Goal: Information Seeking & Learning: Learn about a topic

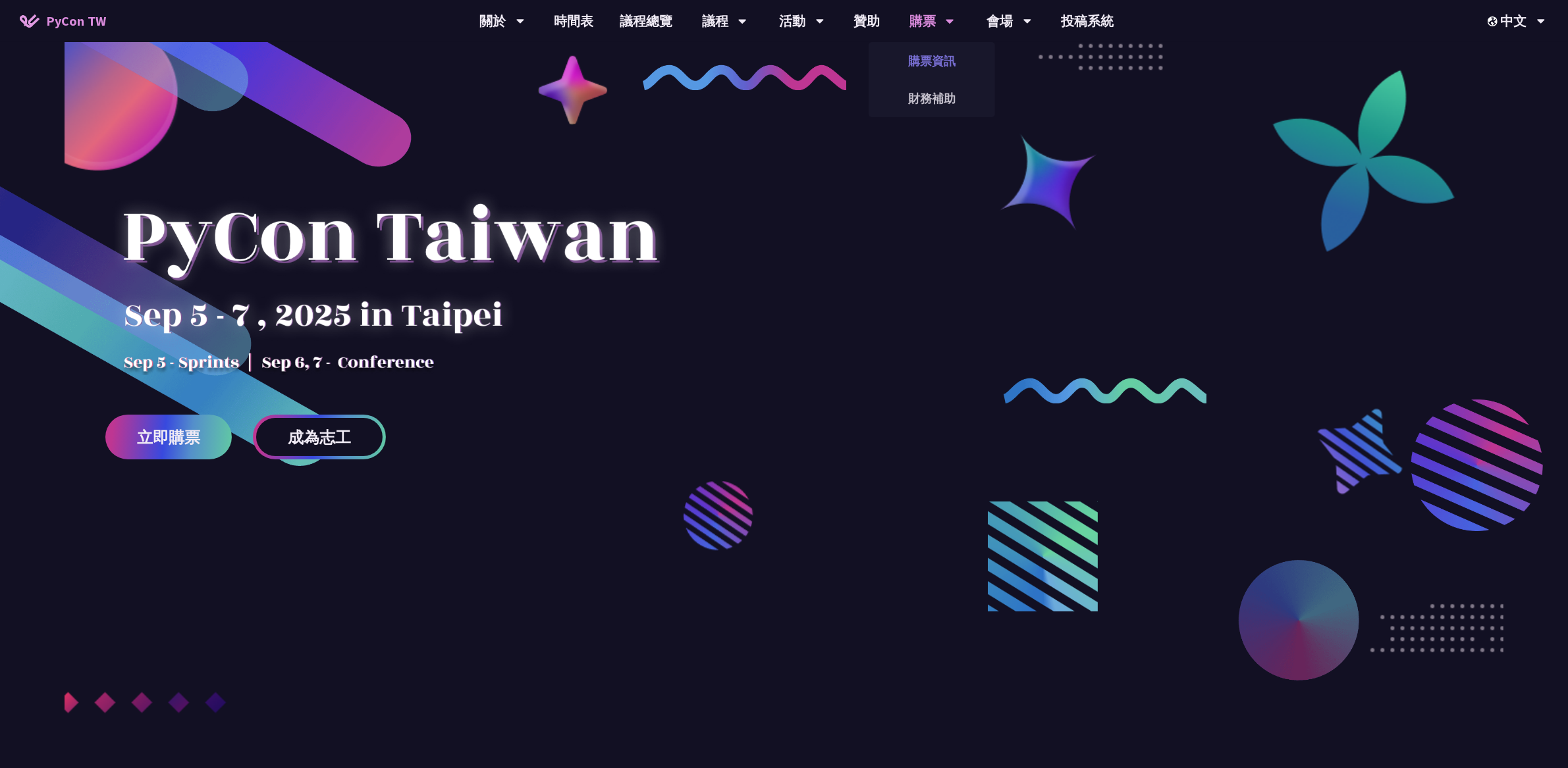
click at [929, 51] on link "購票資訊" at bounding box center [932, 61] width 127 height 31
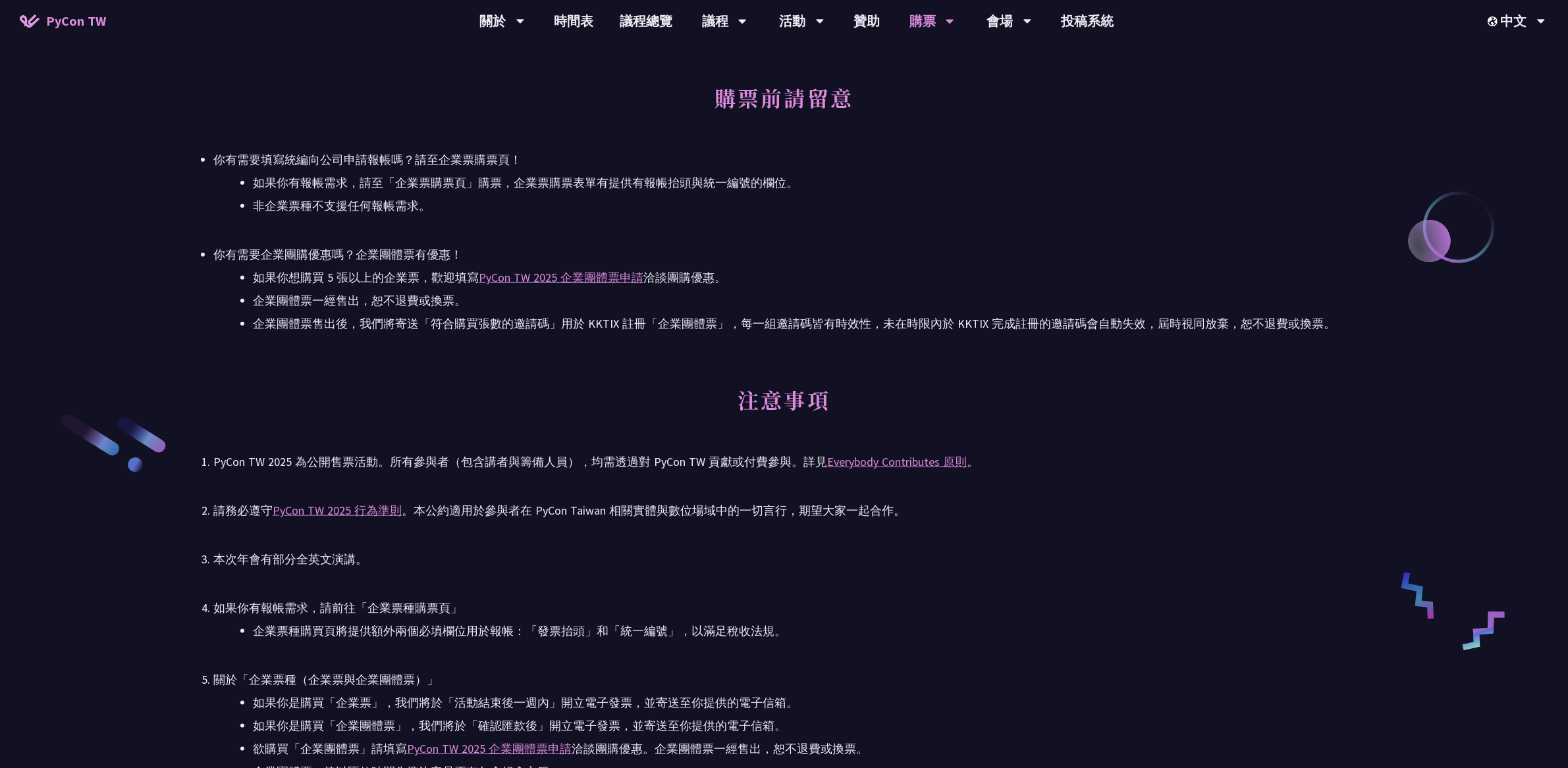
scroll to position [2379, 0]
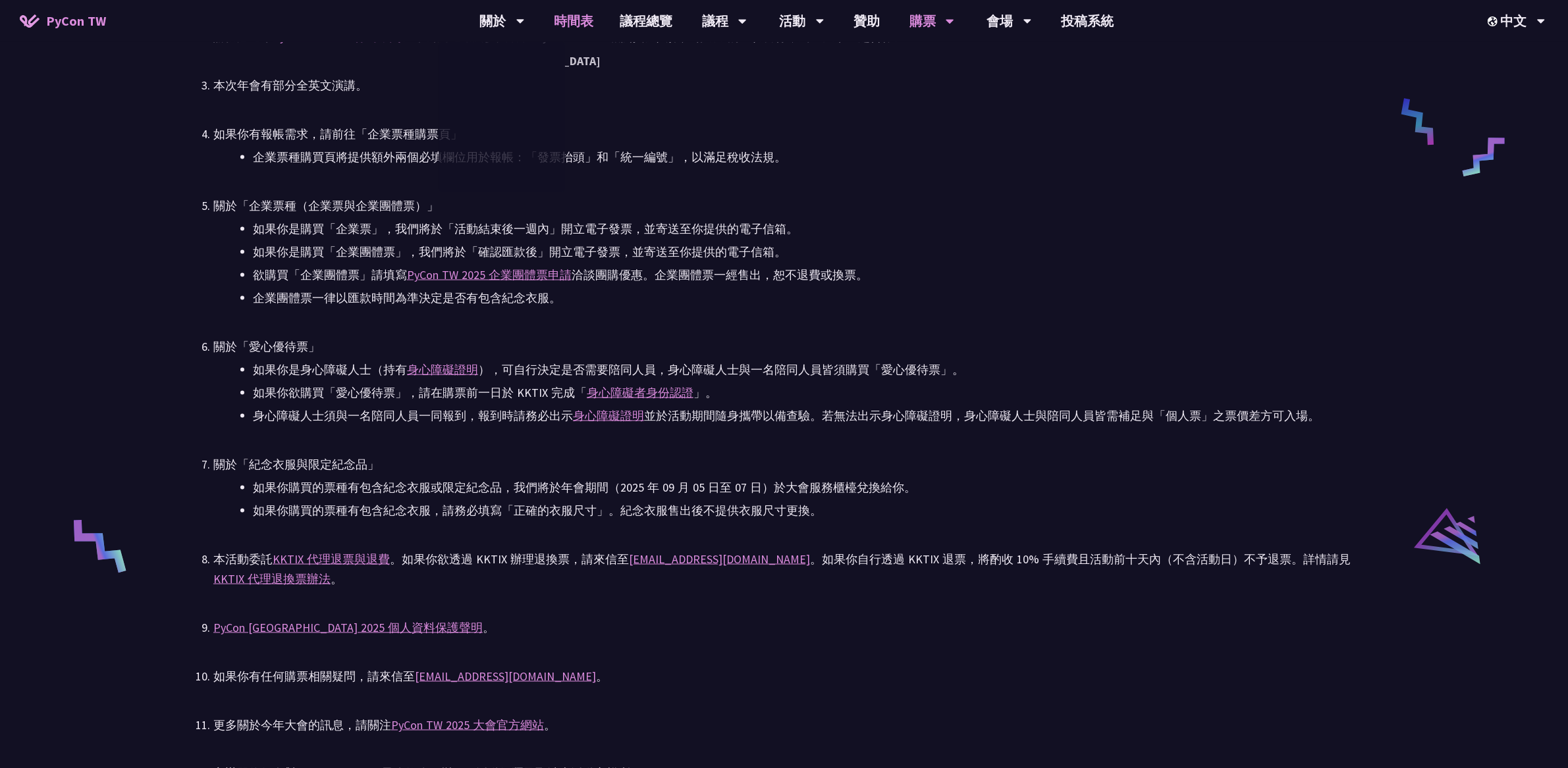
click at [571, 23] on link "時間表" at bounding box center [574, 21] width 66 height 42
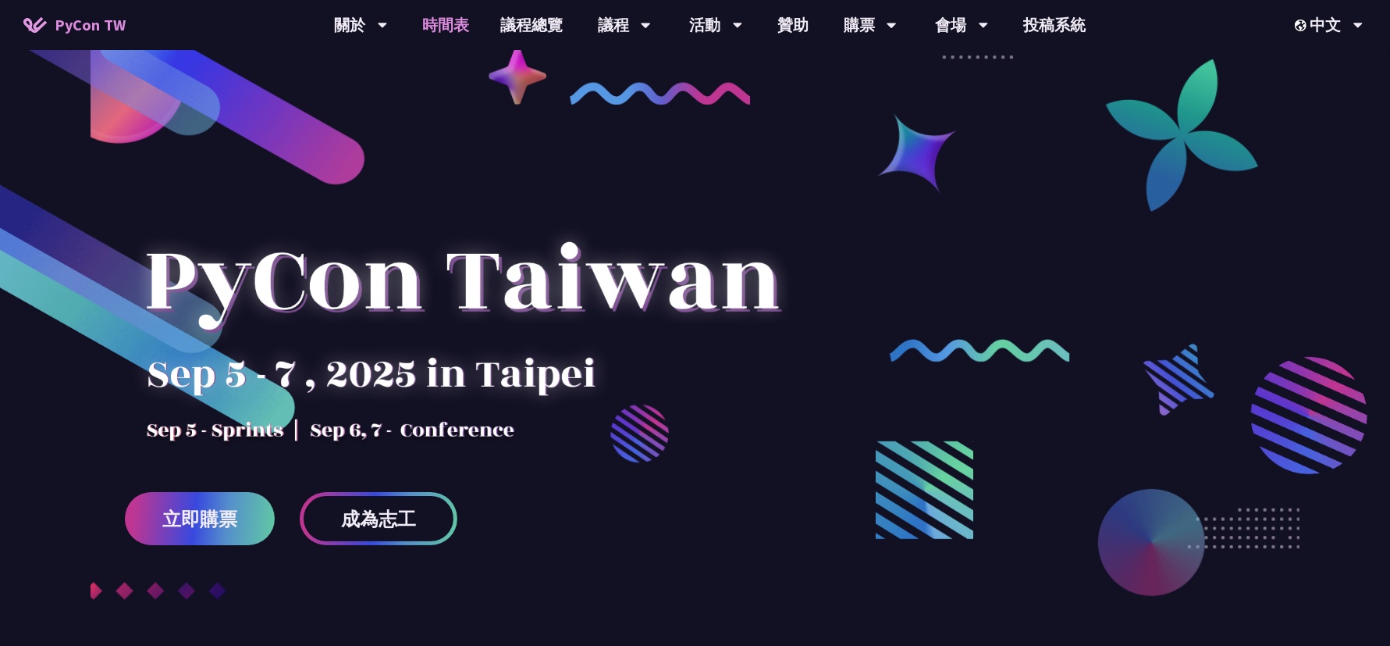
click at [441, 28] on link "時間表" at bounding box center [446, 25] width 78 height 50
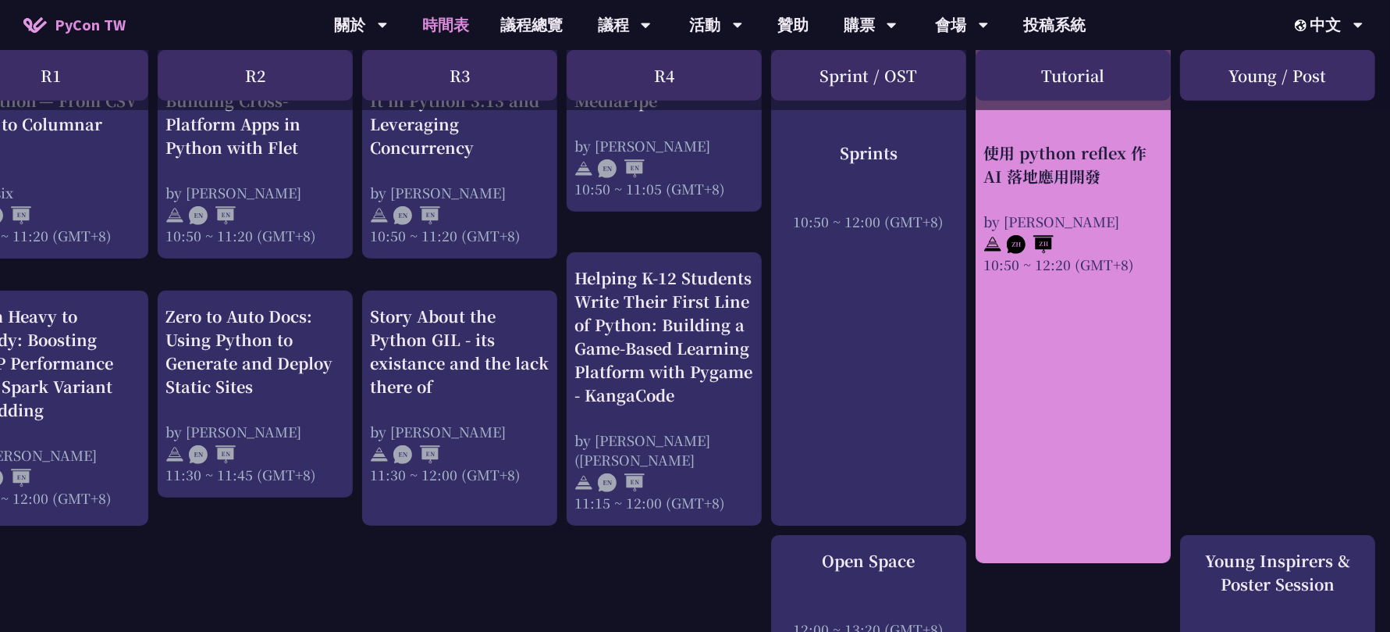
scroll to position [0, 267]
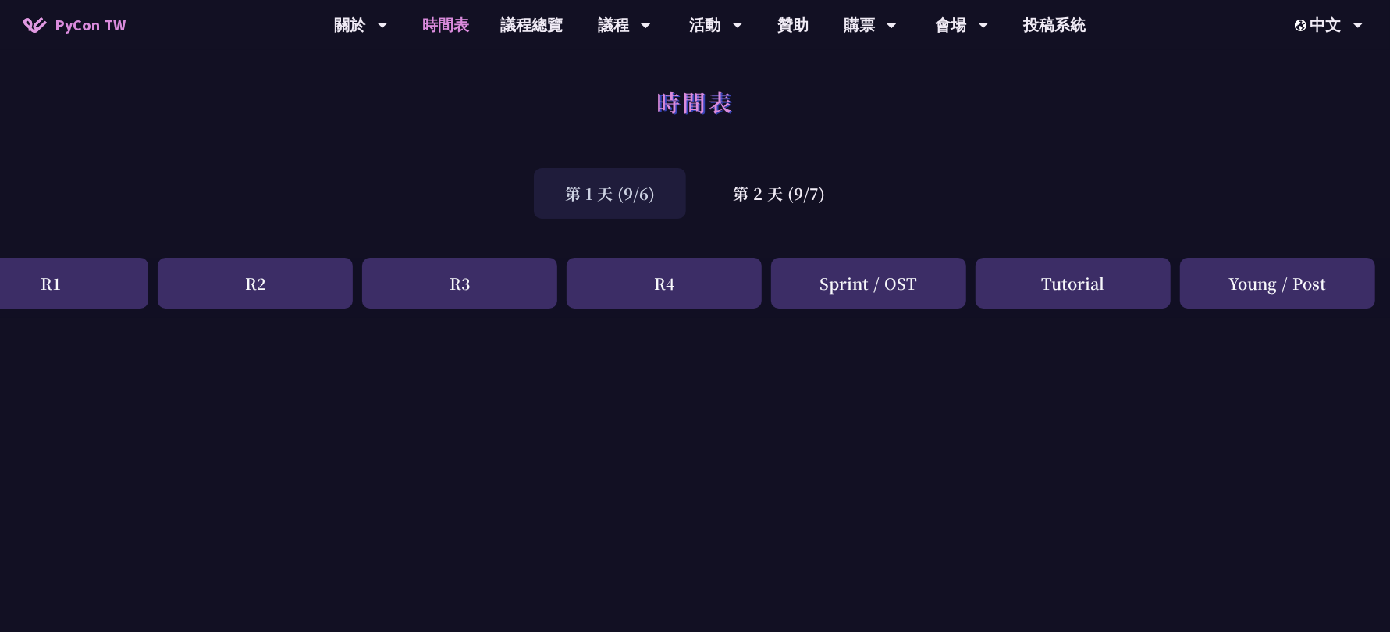
click at [562, 202] on div "第 1 天 (9/6)" at bounding box center [610, 193] width 152 height 51
click at [721, 204] on div "第 2 天 (9/7)" at bounding box center [779, 193] width 155 height 51
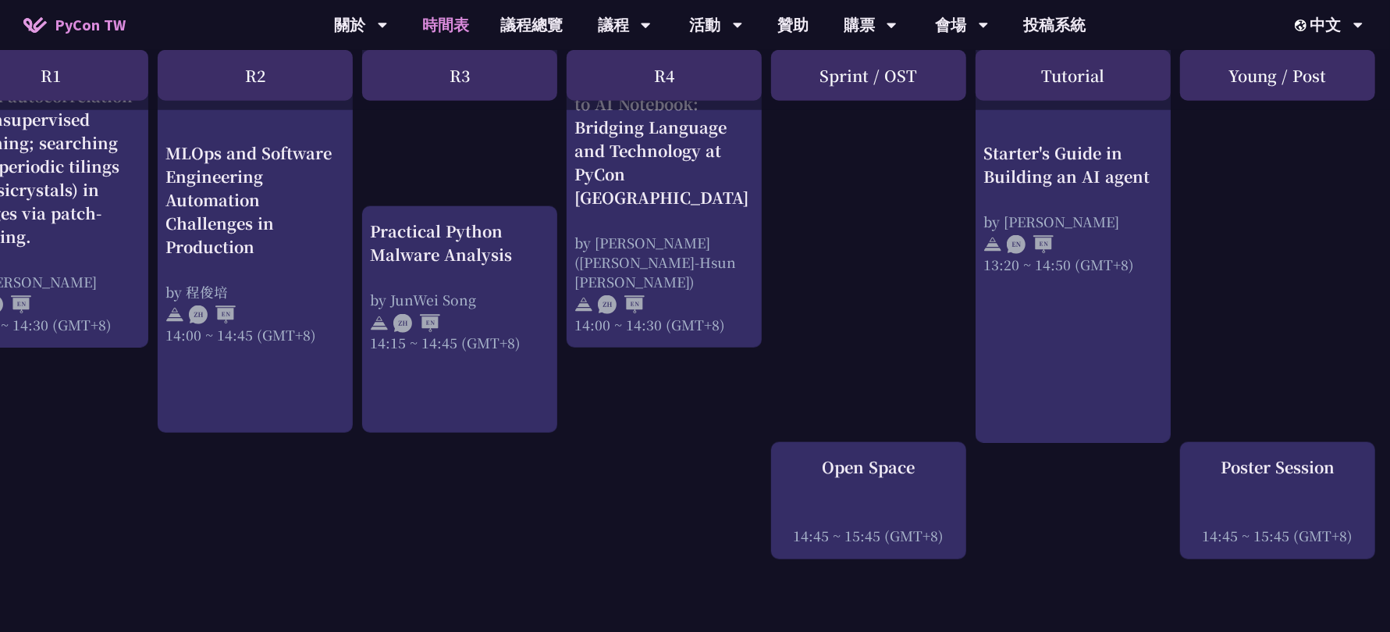
scroll to position [1838, 267]
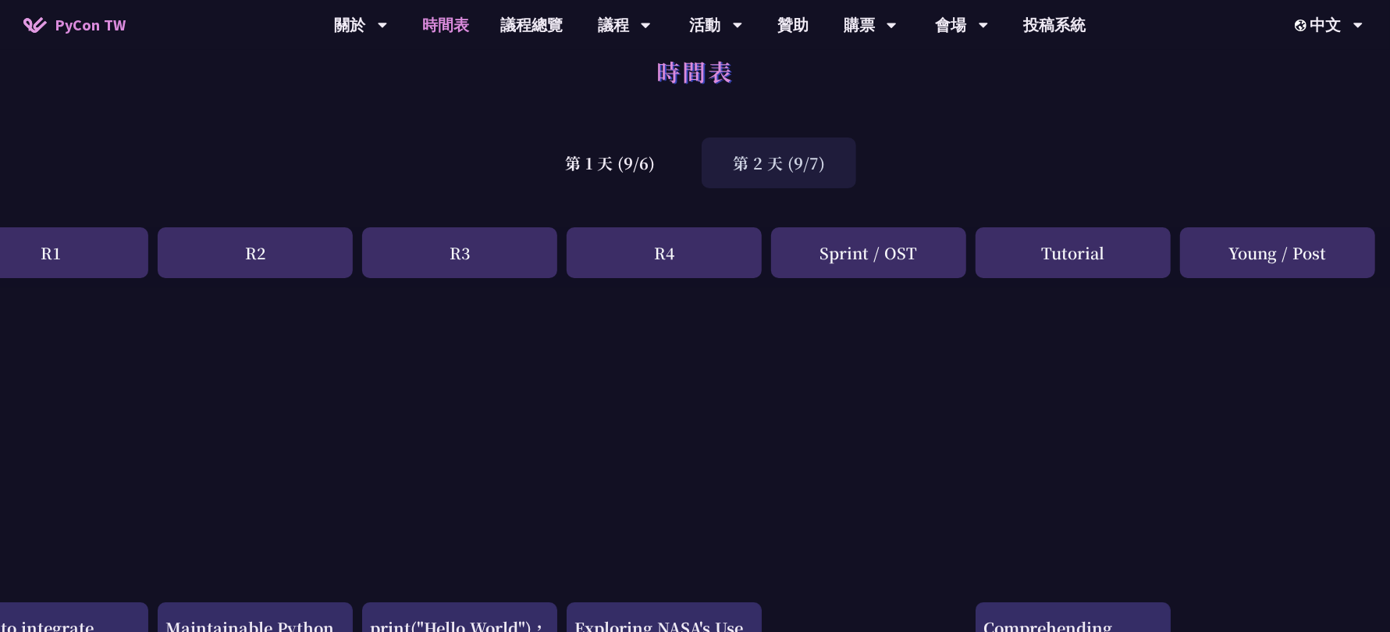
scroll to position [0, 267]
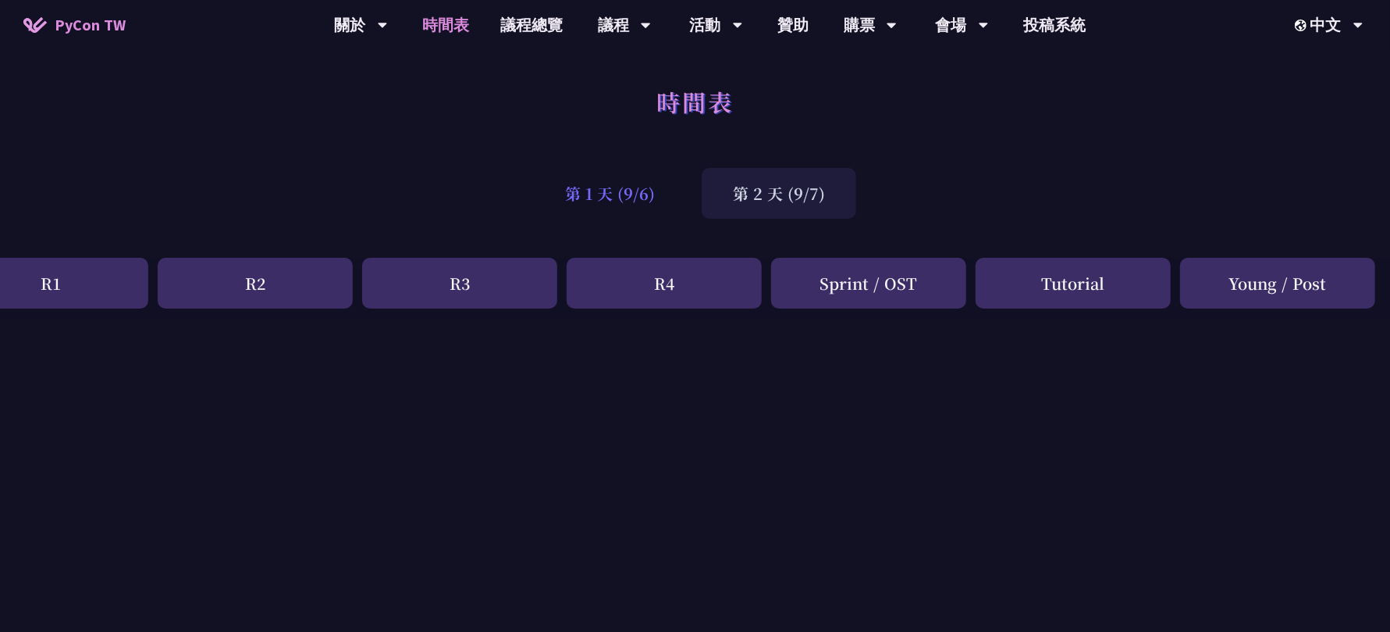
click at [642, 186] on div "第 1 天 (9/6)" at bounding box center [610, 193] width 152 height 51
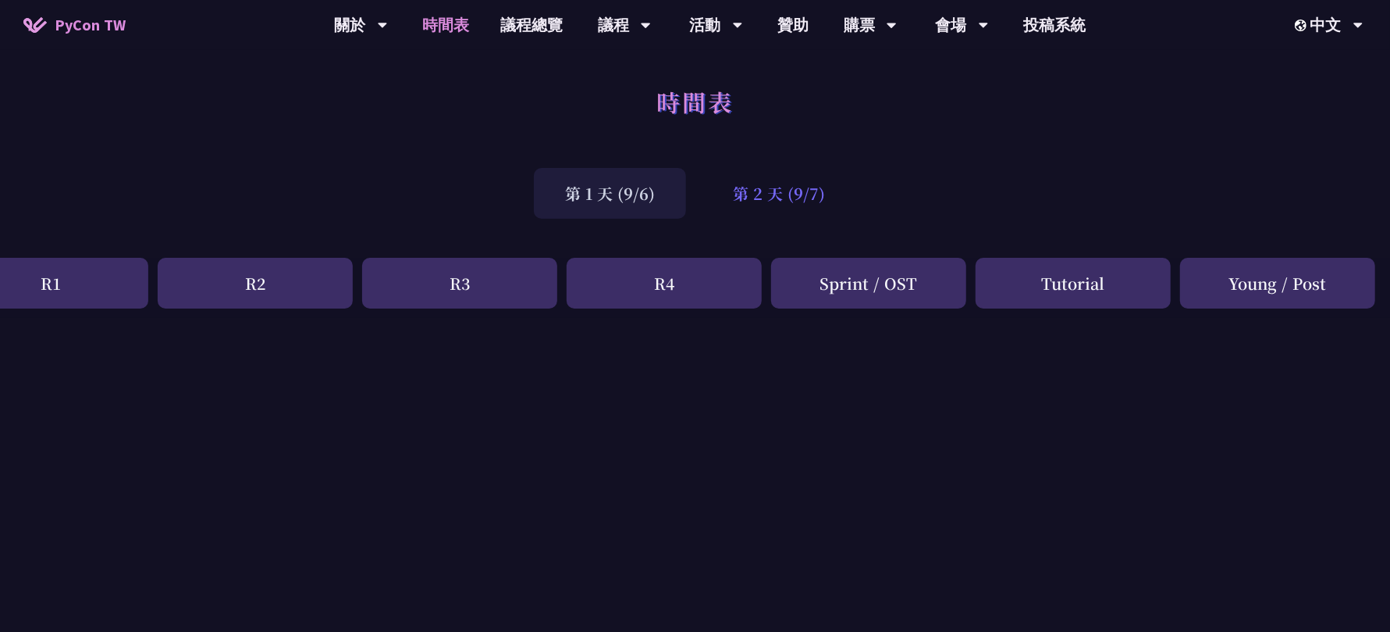
click at [766, 205] on div "第 2 天 (9/7)" at bounding box center [779, 193] width 155 height 51
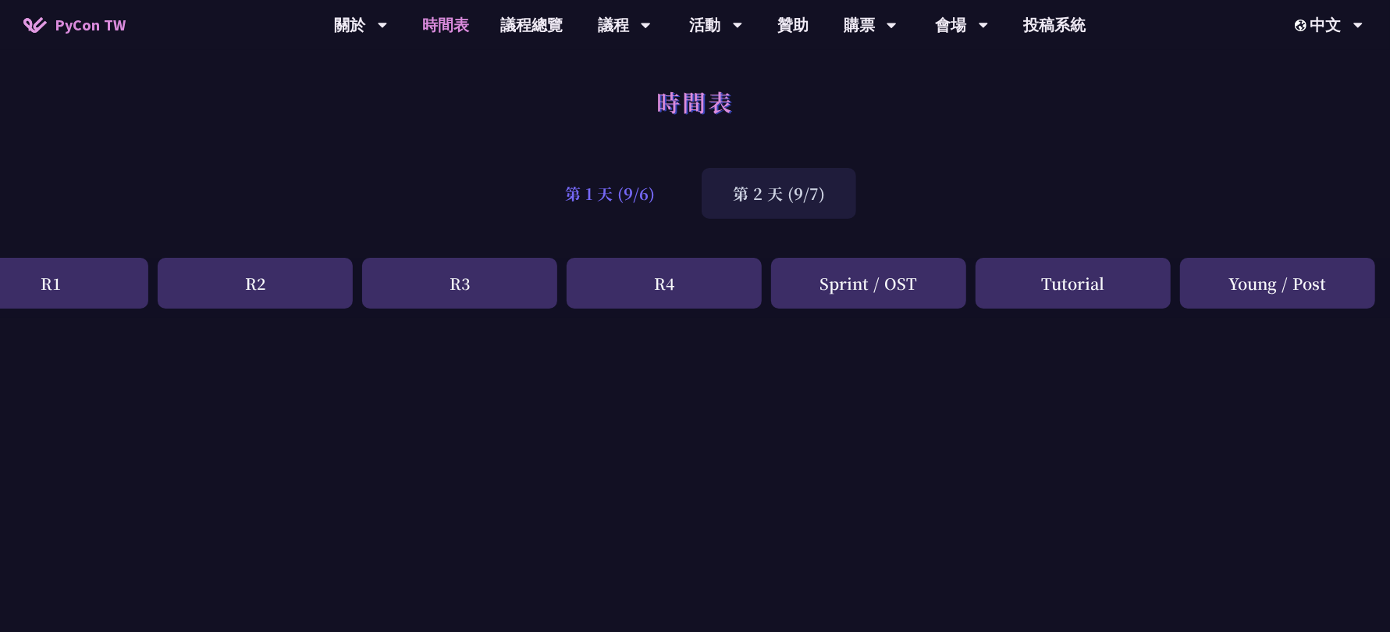
click at [609, 190] on div "第 1 天 (9/6)" at bounding box center [610, 193] width 152 height 51
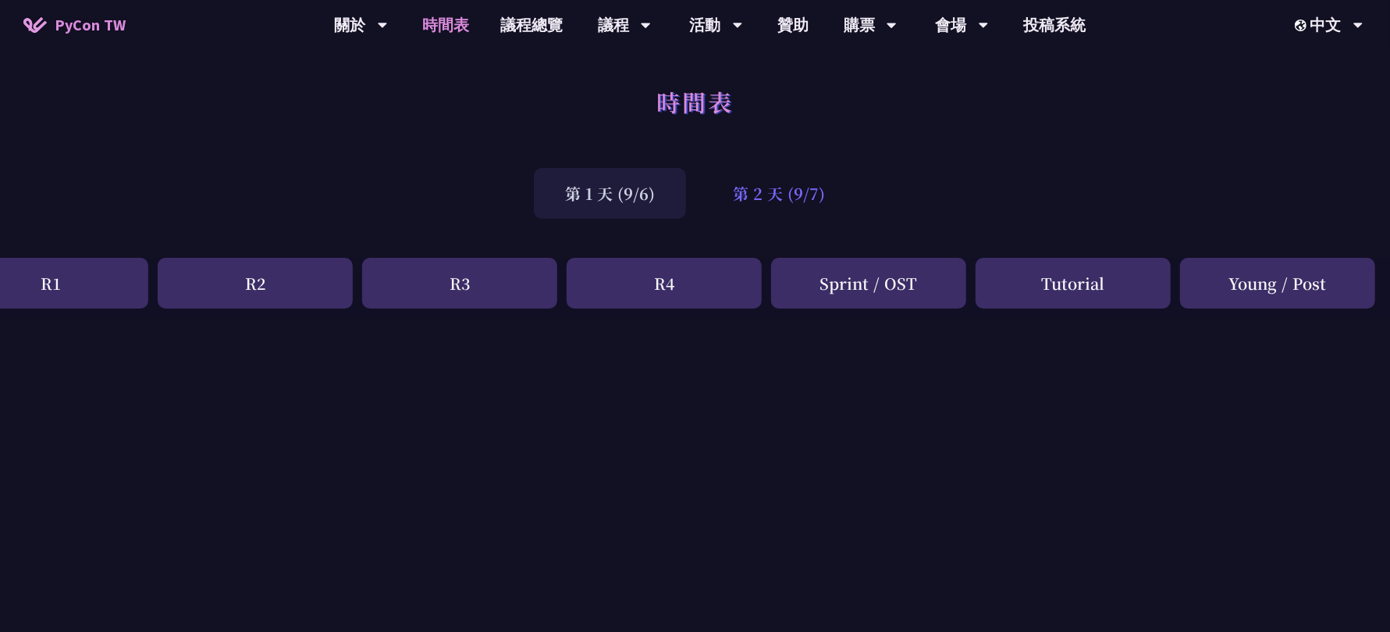
click at [774, 186] on div "第 2 天 (9/7)" at bounding box center [779, 193] width 155 height 51
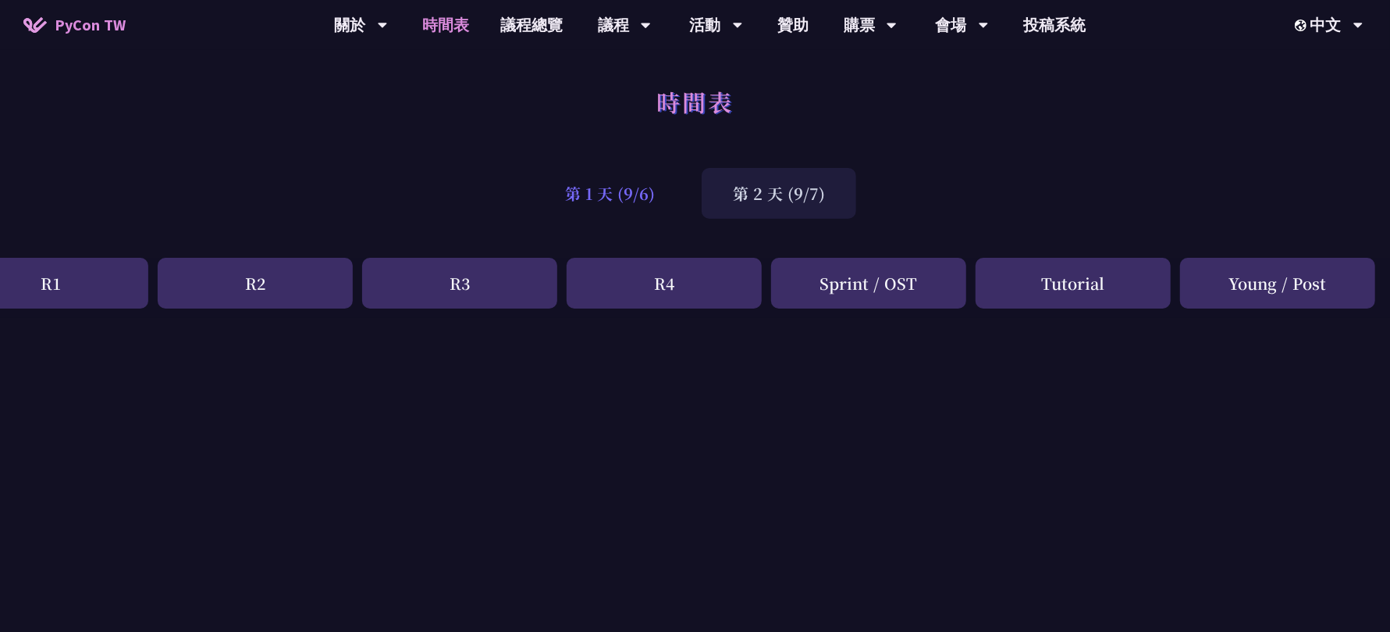
click at [571, 176] on div "第 1 天 (9/6)" at bounding box center [610, 193] width 152 height 51
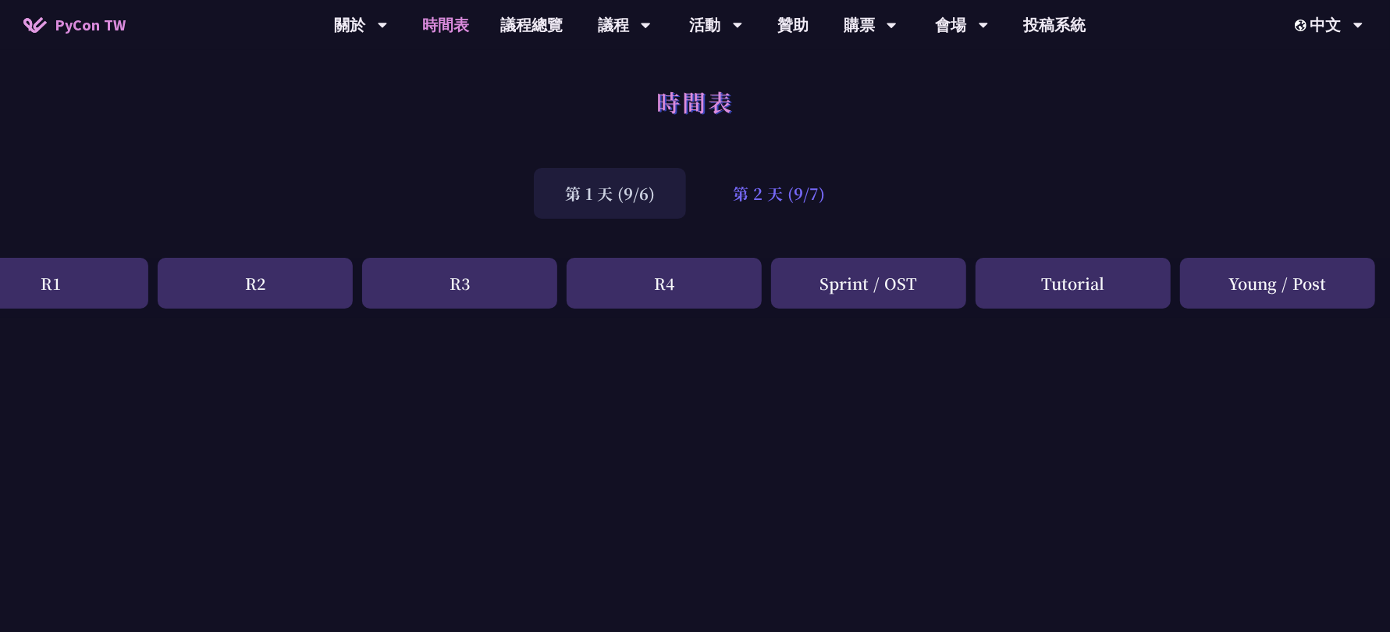
click at [757, 193] on div "第 2 天 (9/7)" at bounding box center [779, 193] width 155 height 51
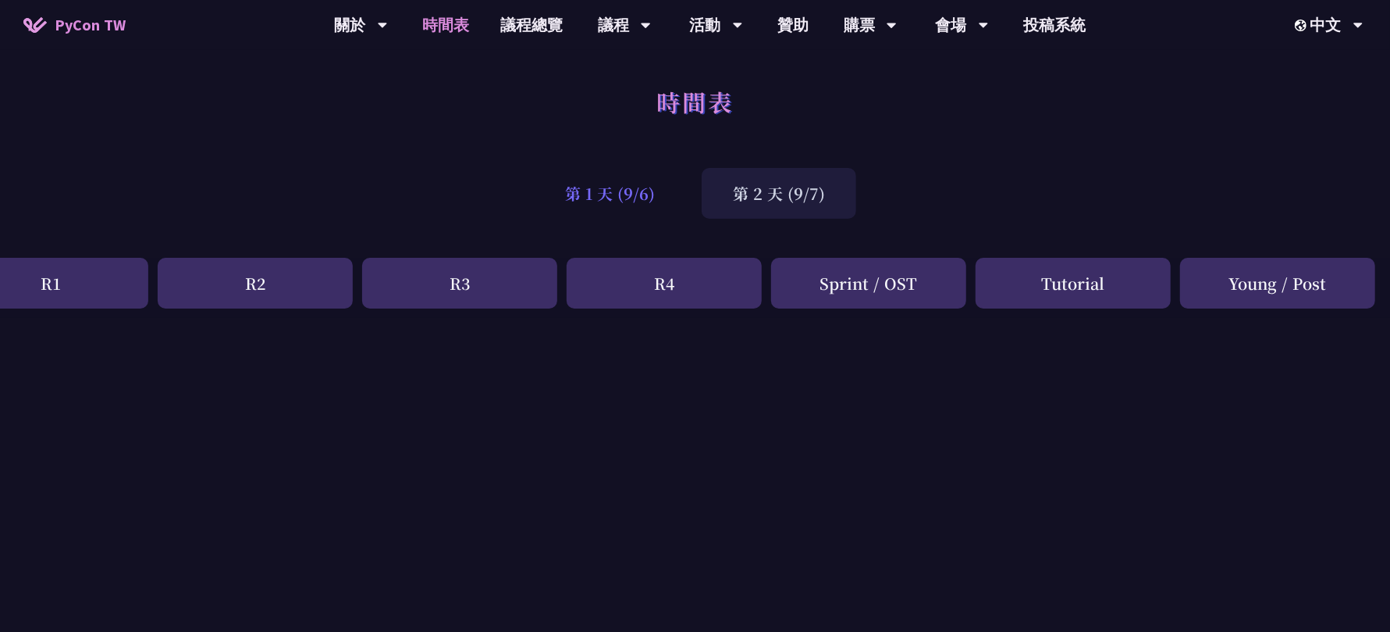
click at [607, 189] on div "第 1 天 (9/6)" at bounding box center [610, 193] width 152 height 51
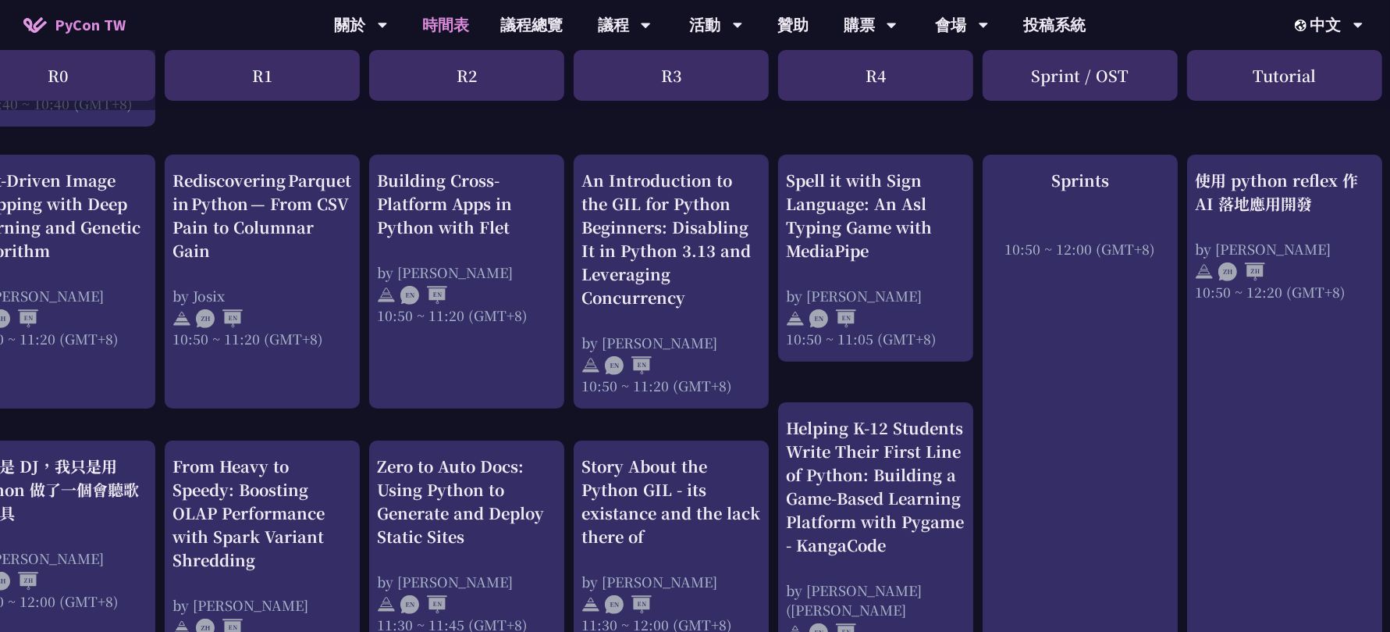
scroll to position [501, 0]
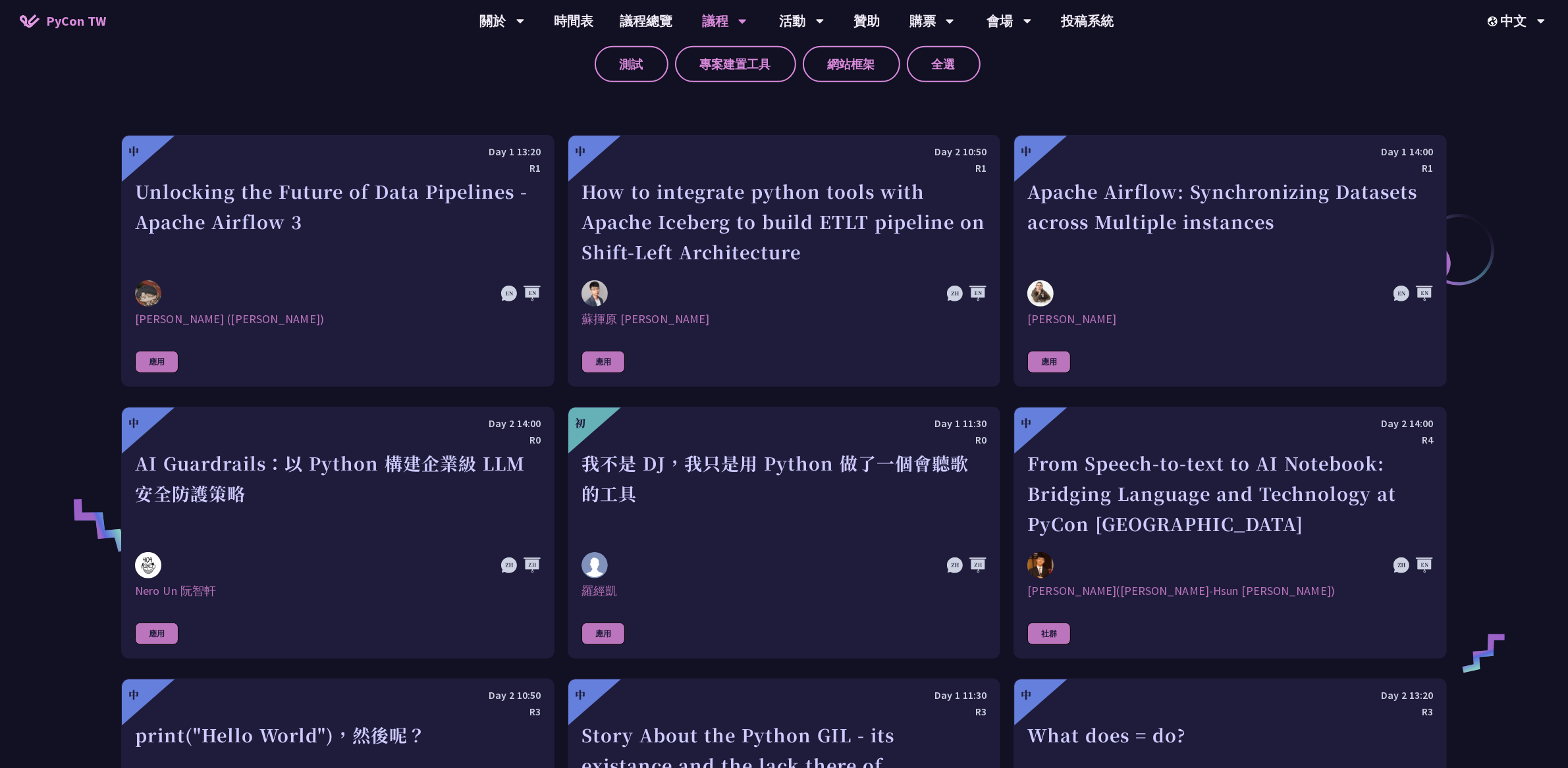
scroll to position [689, 0]
